Goal: Check status: Check status

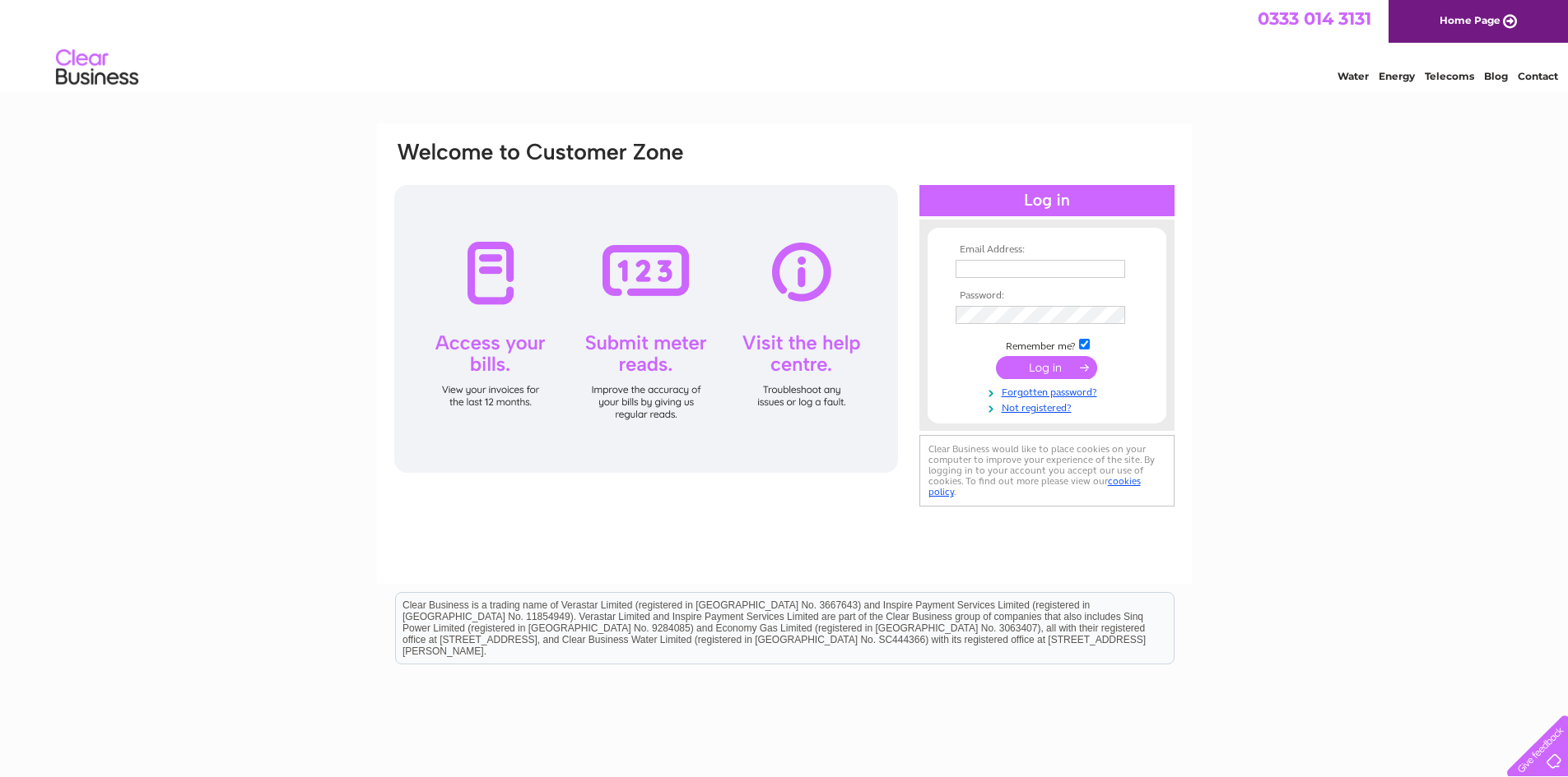
type input "girdletollbowlingclub@yahoo.co.uk"
click at [1041, 371] on input "submit" at bounding box center [1046, 368] width 102 height 23
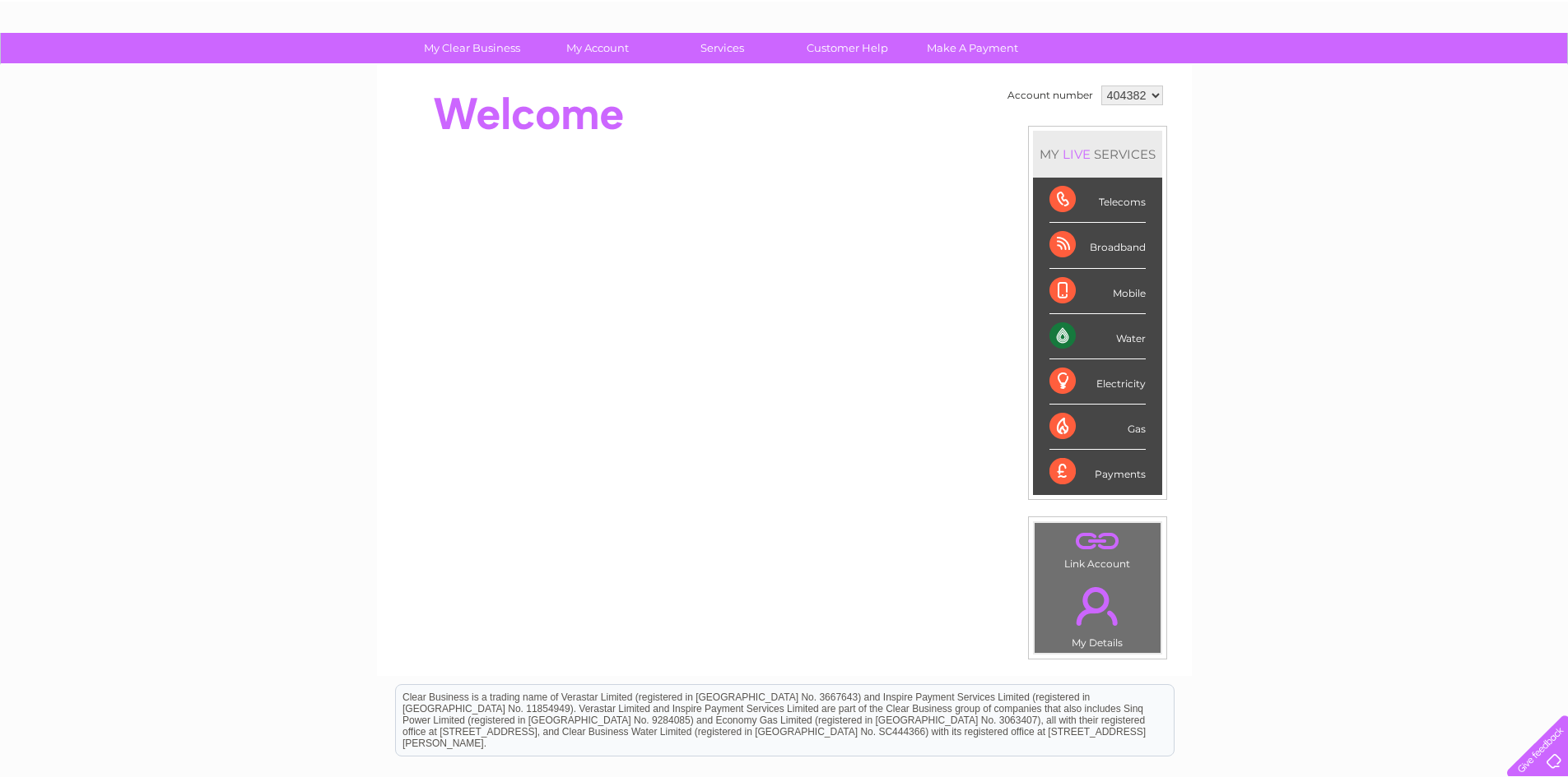
scroll to position [36, 0]
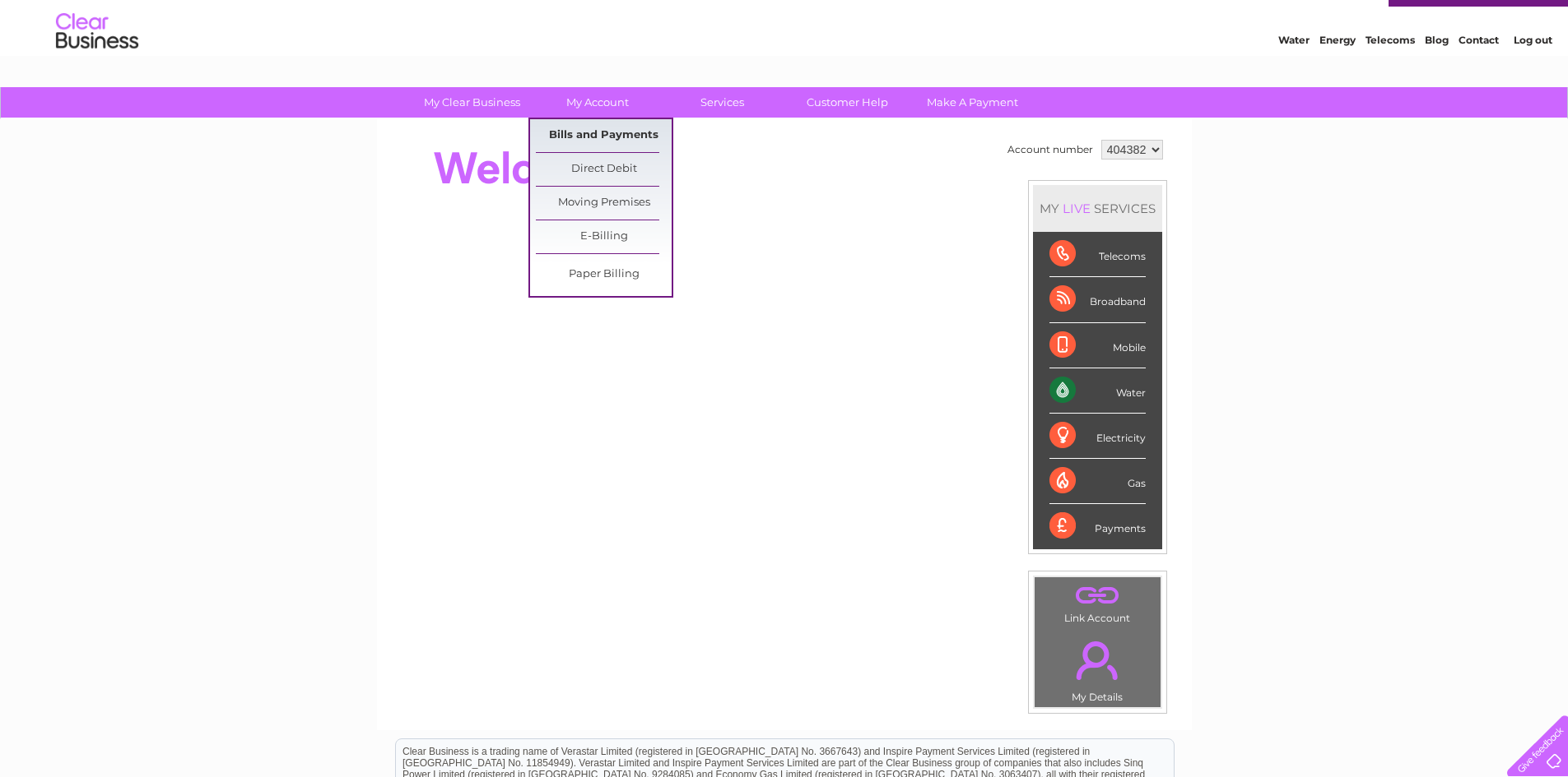
click at [606, 134] on link "Bills and Payments" at bounding box center [603, 135] width 136 height 33
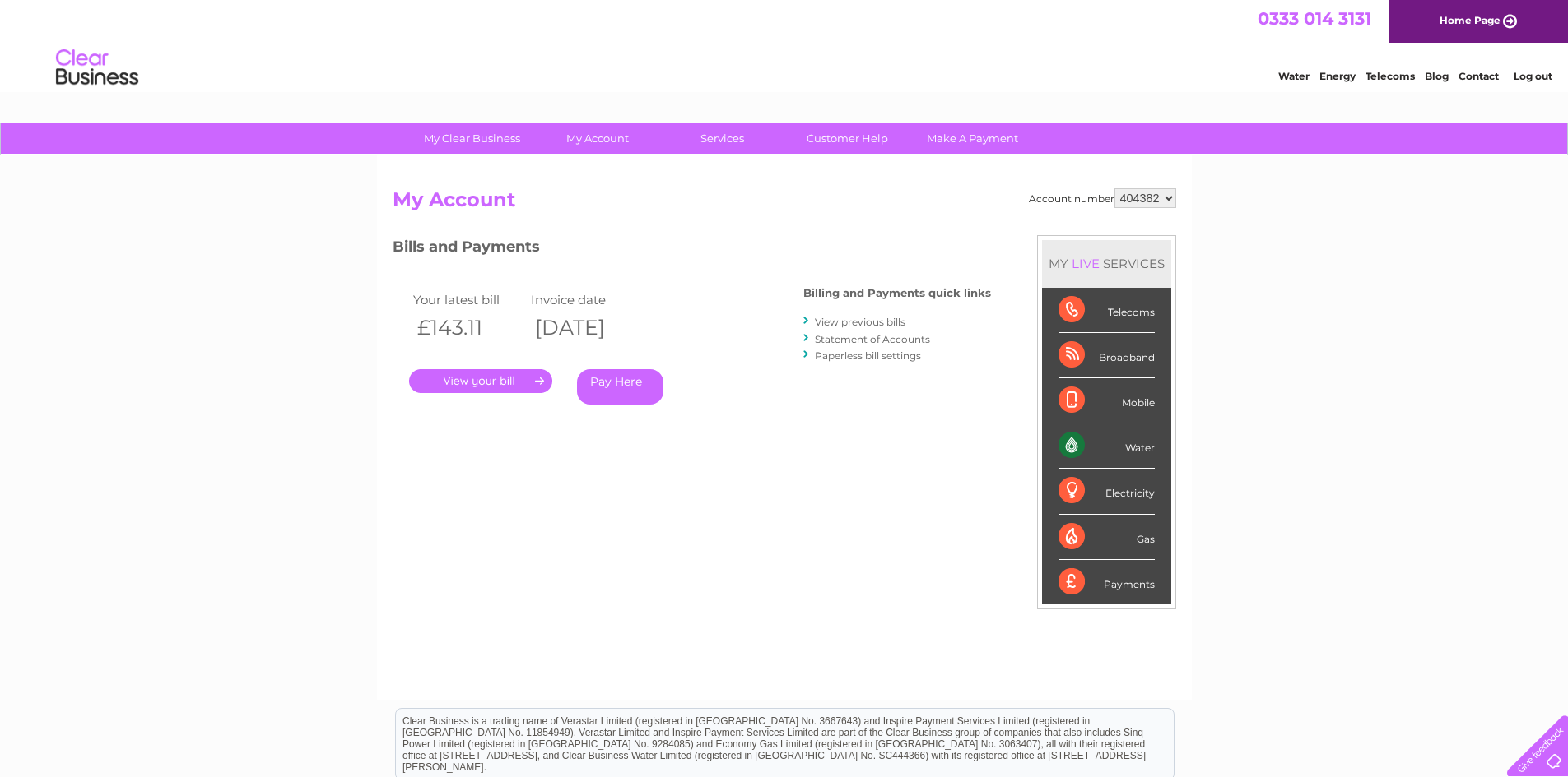
click at [462, 383] on link "." at bounding box center [481, 381] width 143 height 24
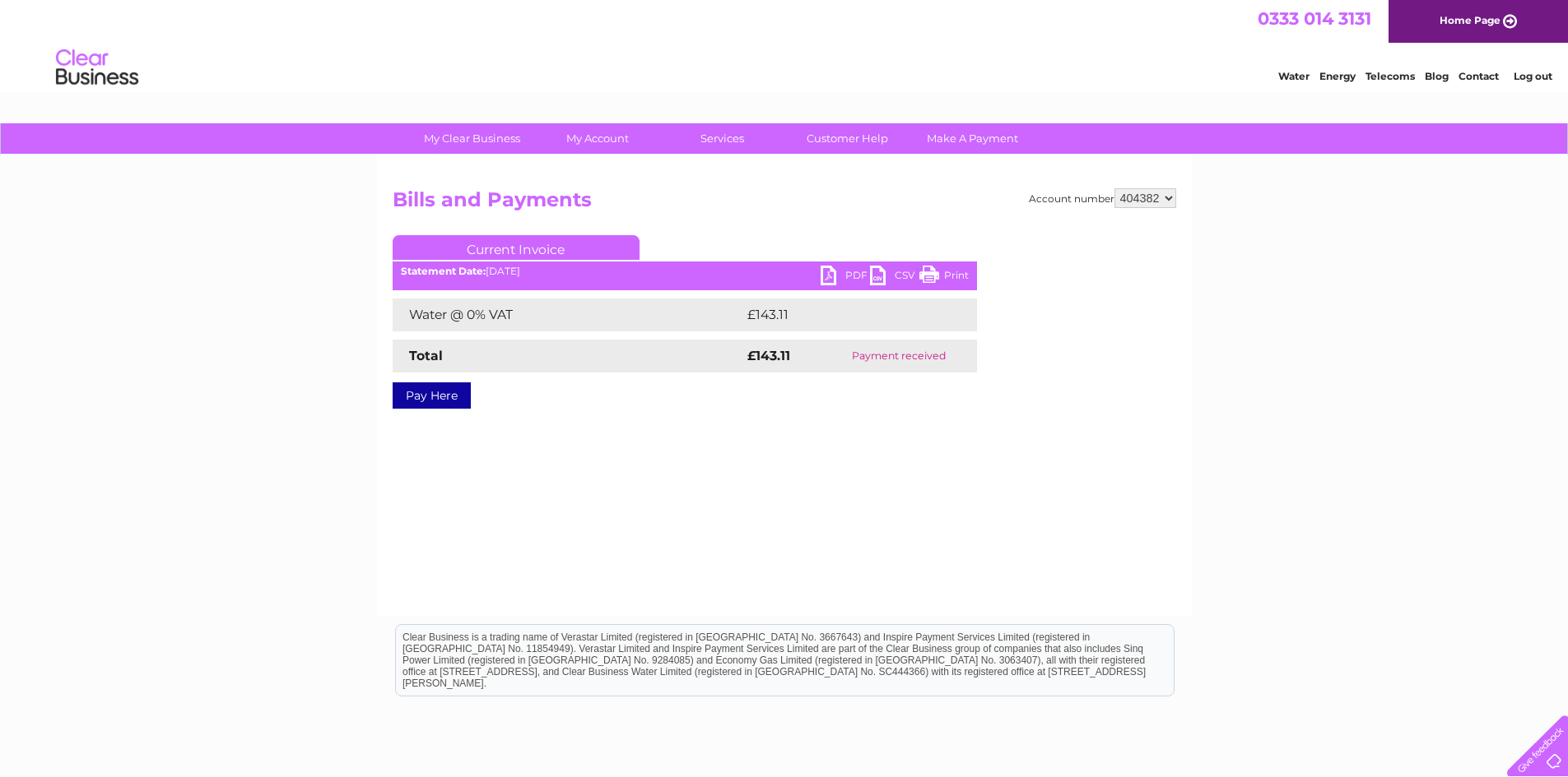
click at [947, 278] on link "Print" at bounding box center [944, 278] width 49 height 24
